Goal: Task Accomplishment & Management: Manage account settings

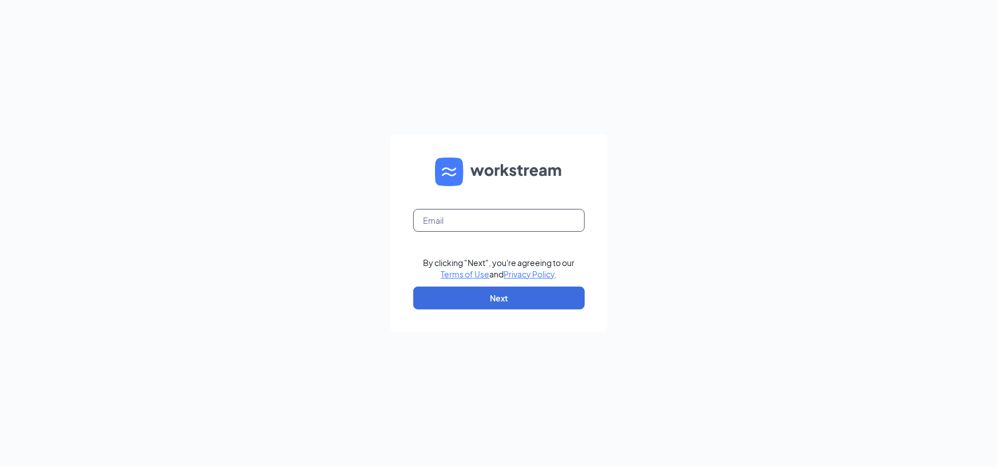
click at [479, 211] on input "text" at bounding box center [498, 220] width 171 height 23
type input "[EMAIL_ADDRESS][DOMAIN_NAME]"
click at [479, 297] on button "Next" at bounding box center [498, 298] width 171 height 23
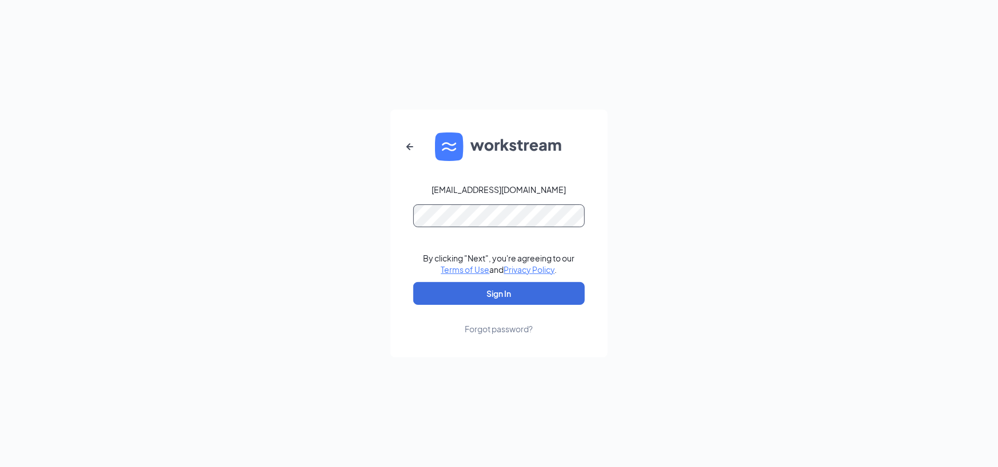
click at [413, 282] on button "Sign In" at bounding box center [498, 293] width 171 height 23
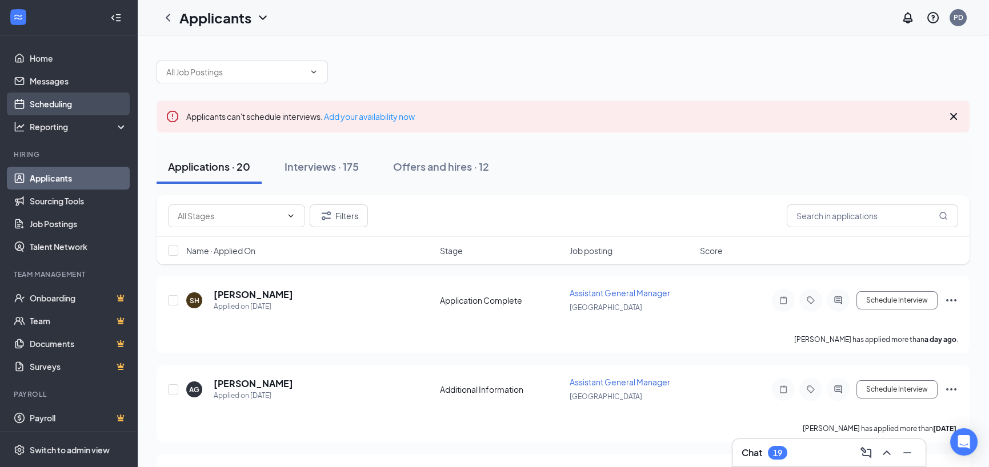
click at [66, 102] on link "Scheduling" at bounding box center [79, 104] width 98 height 23
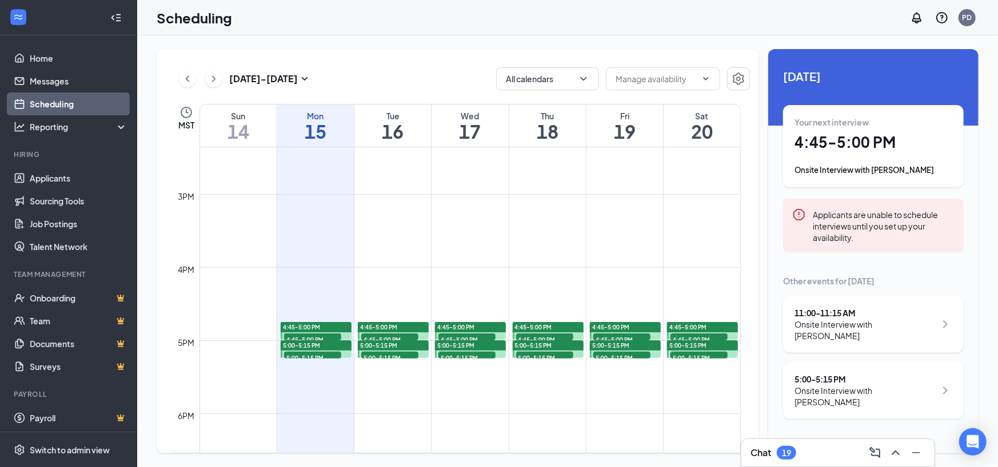
scroll to position [1075, 0]
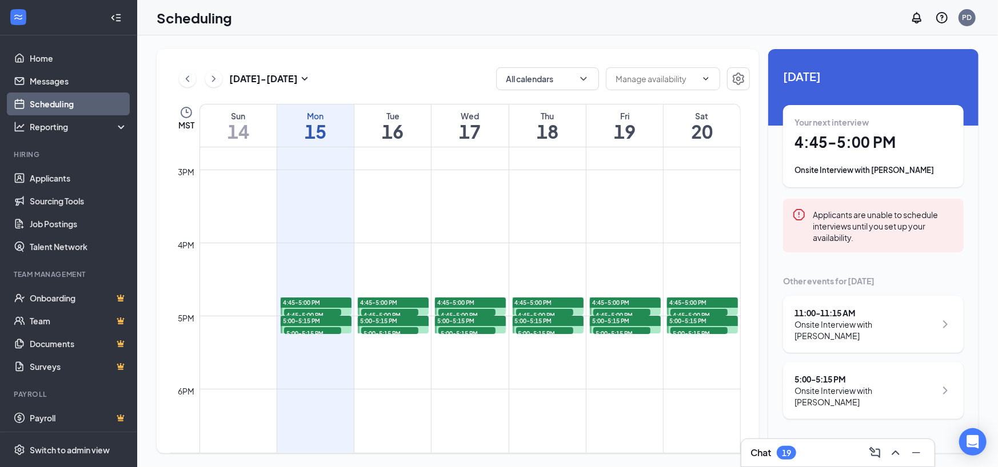
click at [319, 313] on span "4:45-5:00 PM" at bounding box center [312, 314] width 57 height 11
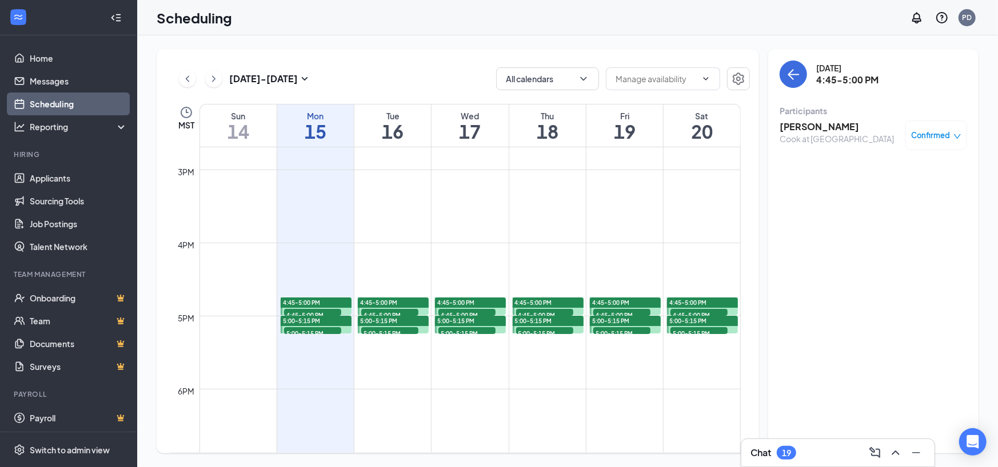
click at [314, 327] on span "5:00-5:15 PM" at bounding box center [312, 332] width 57 height 11
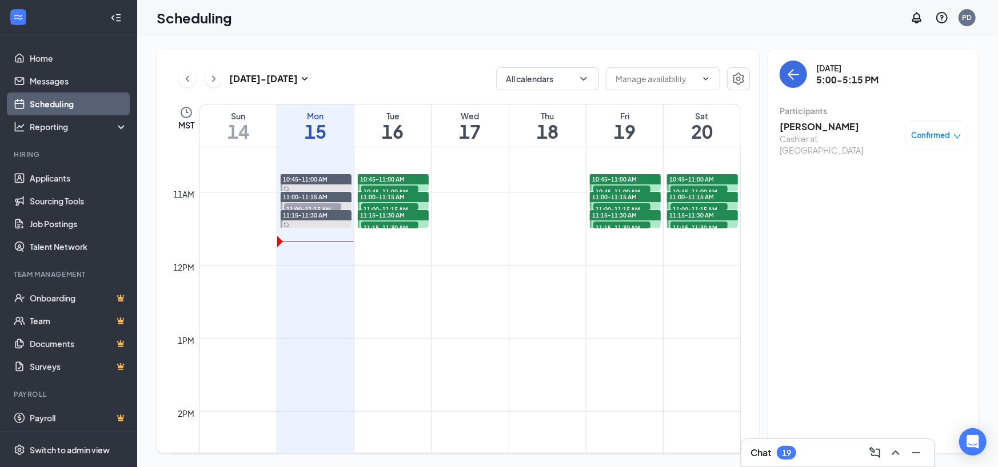
scroll to position [732, 0]
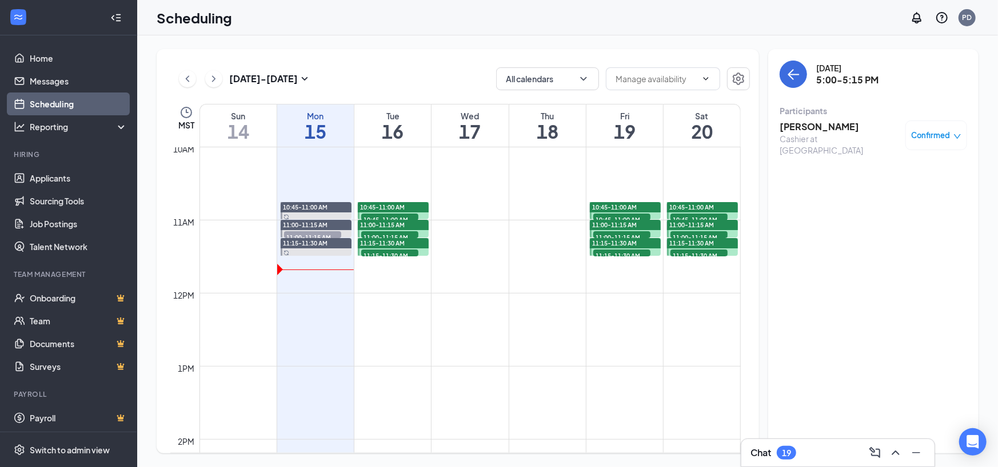
click at [373, 231] on span "11:00-11:15 AM" at bounding box center [389, 236] width 57 height 11
click at [379, 214] on span "10:45-11:00 AM" at bounding box center [389, 219] width 57 height 11
click at [381, 250] on span "11:15-11:30 AM" at bounding box center [389, 255] width 57 height 11
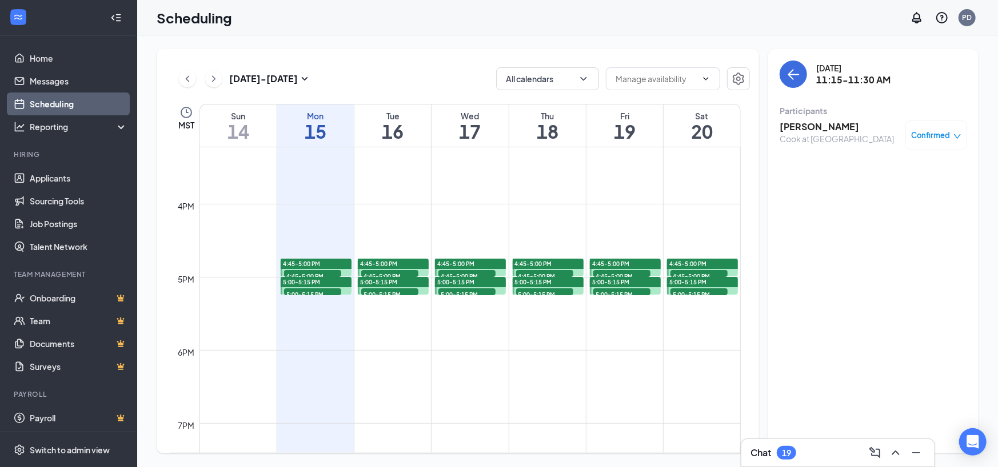
scroll to position [1132, 0]
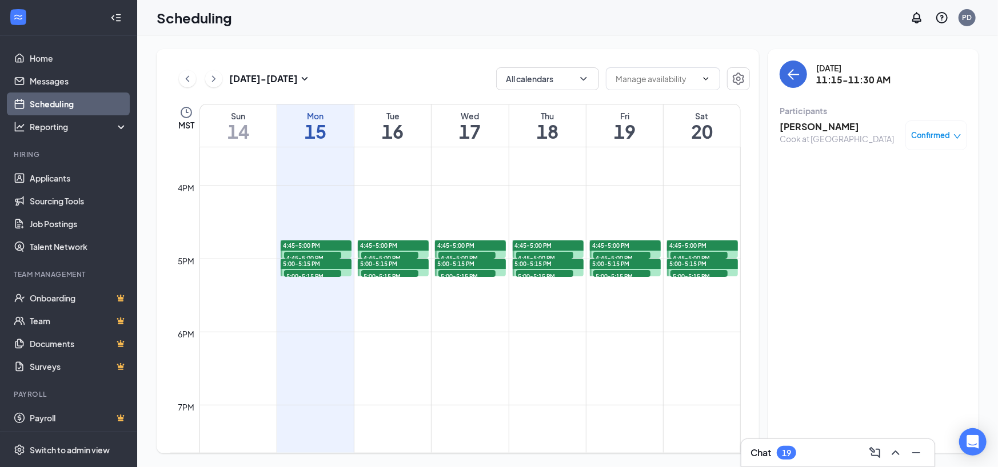
click at [384, 252] on span "4:45-5:00 PM" at bounding box center [389, 257] width 57 height 11
click at [383, 270] on span "5:00-5:15 PM" at bounding box center [389, 275] width 57 height 11
click at [450, 252] on span "4:45-5:00 PM" at bounding box center [466, 257] width 57 height 11
click at [449, 272] on span "5:00-5:15 PM" at bounding box center [466, 275] width 57 height 11
click at [546, 272] on span "5:00-5:15 PM" at bounding box center [544, 275] width 57 height 11
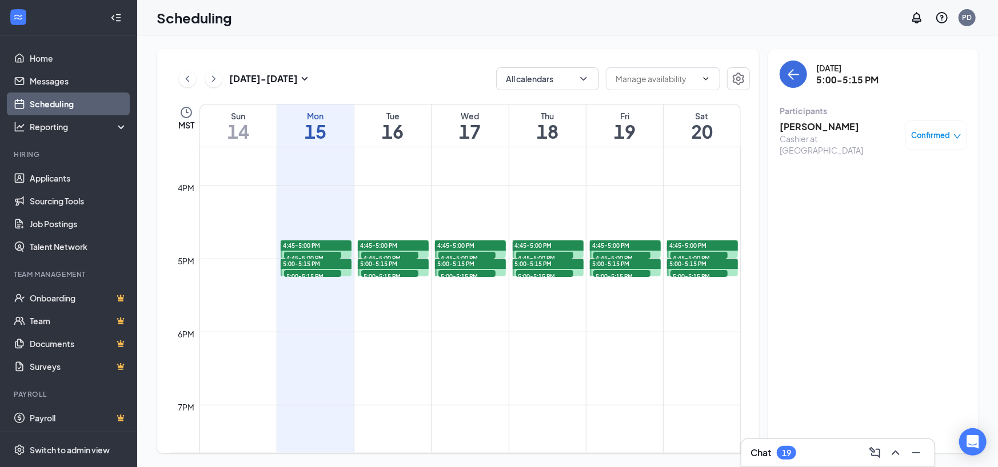
click at [549, 249] on span "4:45-5:00 PM" at bounding box center [533, 246] width 37 height 8
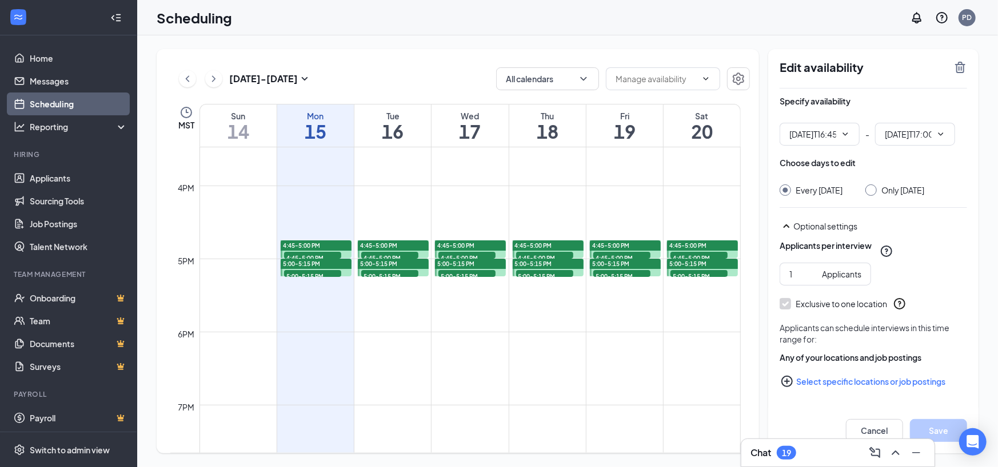
type input "04:45 PM"
type input "05:00 PM"
click at [548, 252] on span "4:45-5:00 PM" at bounding box center [544, 257] width 57 height 11
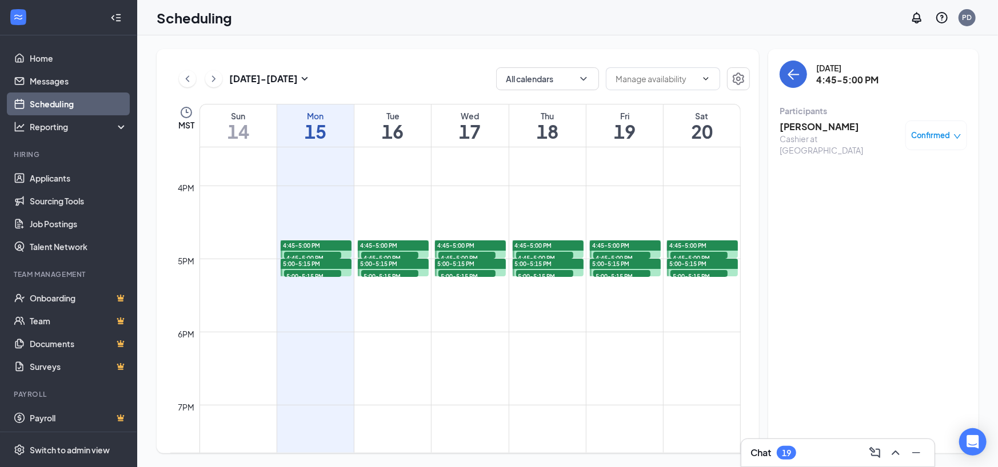
click at [610, 252] on span "4:45-5:00 PM" at bounding box center [621, 257] width 57 height 11
click at [614, 274] on span "5:00-5:15 PM" at bounding box center [621, 275] width 57 height 11
click at [684, 274] on span "5:00-5:15 PM" at bounding box center [698, 275] width 57 height 11
